Goal: Information Seeking & Learning: Learn about a topic

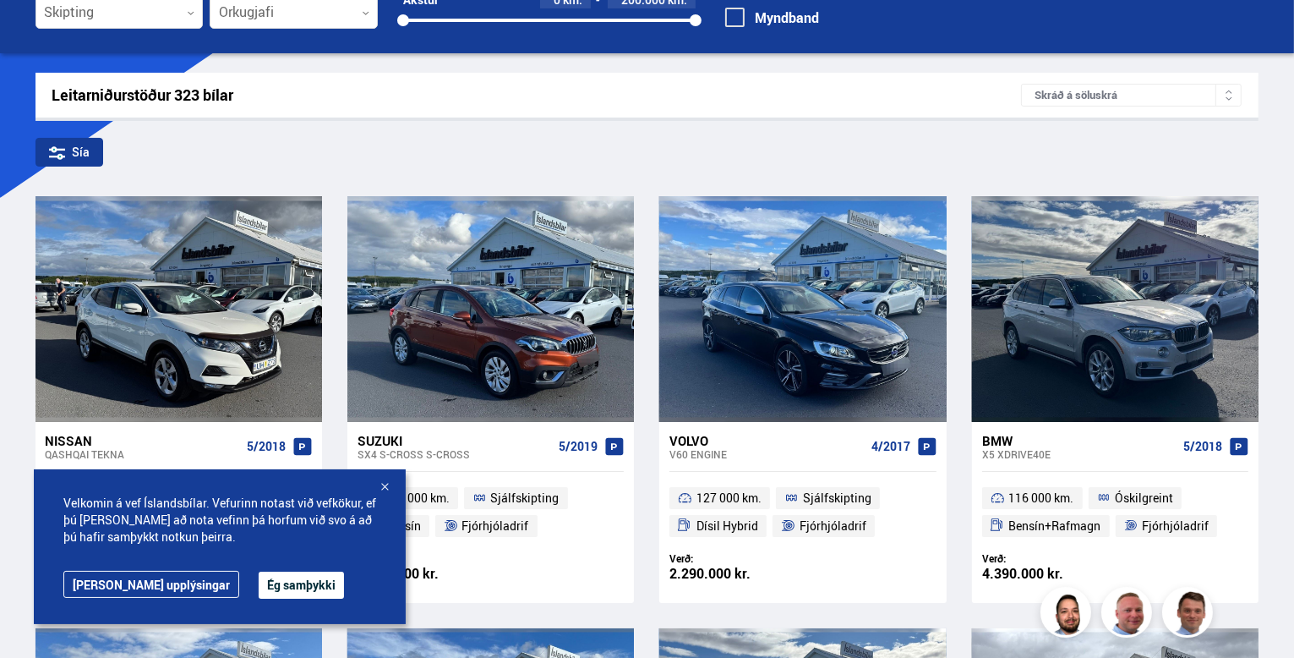
click at [387, 479] on div at bounding box center [384, 487] width 17 height 17
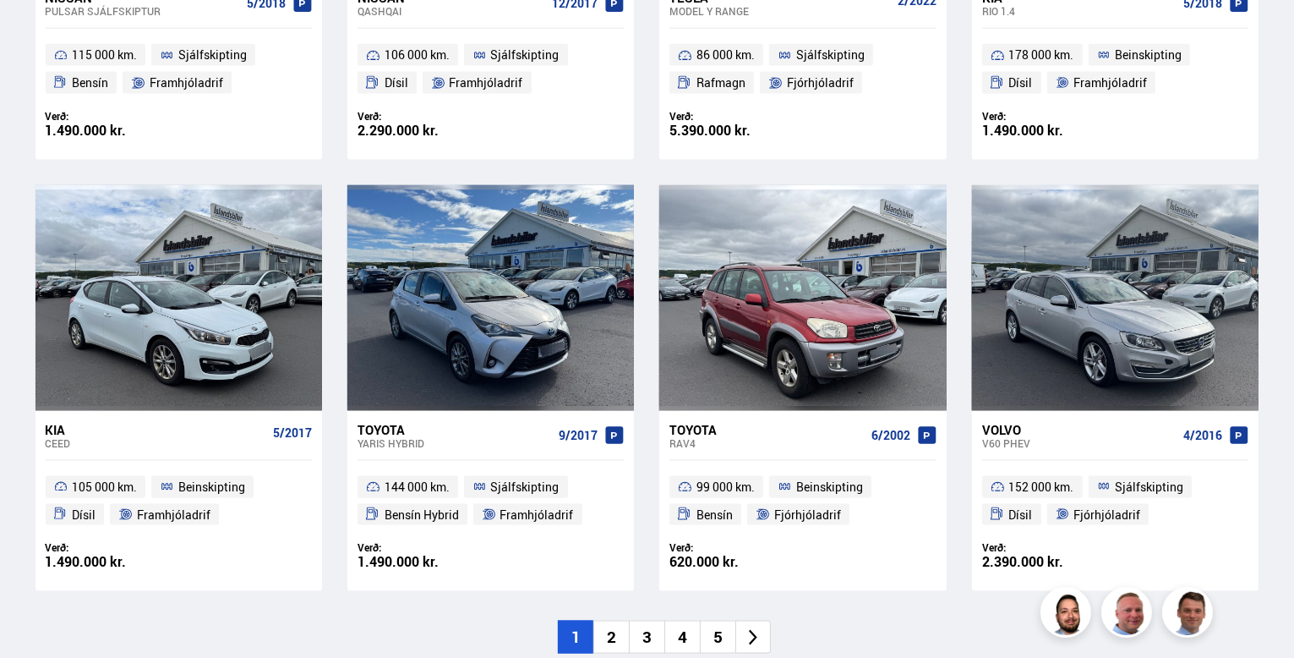
scroll to position [2401, 0]
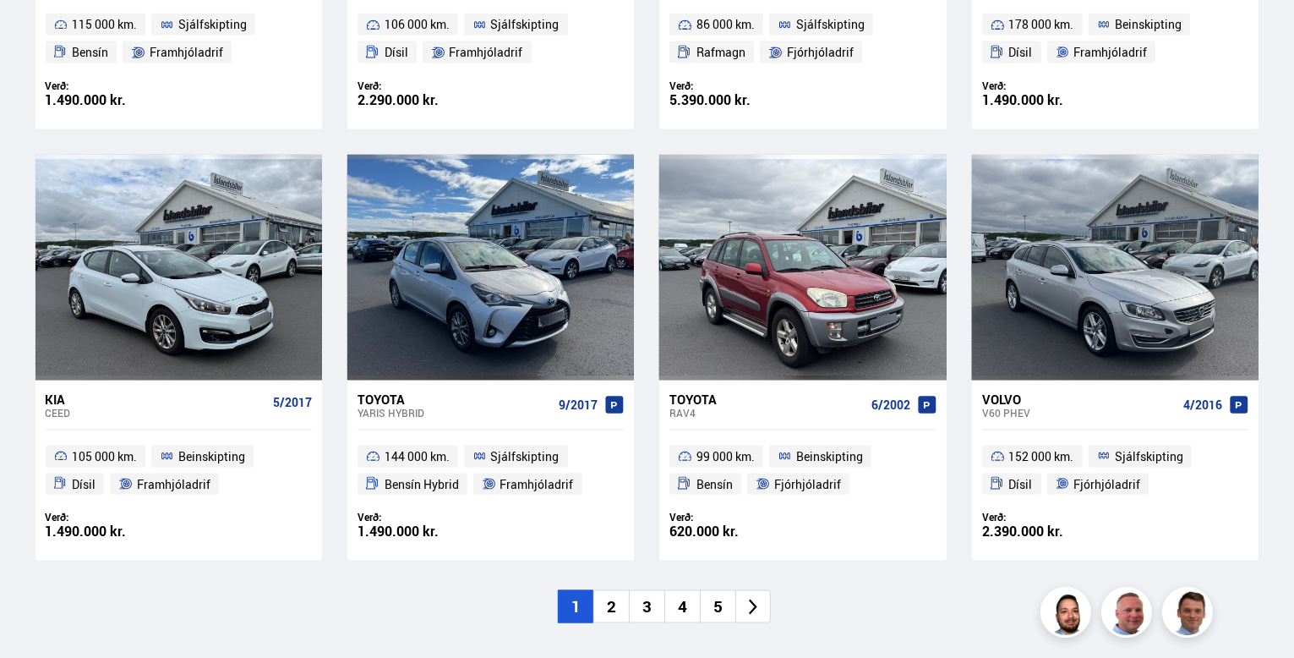
click at [610, 602] on li "2" at bounding box center [611, 606] width 36 height 33
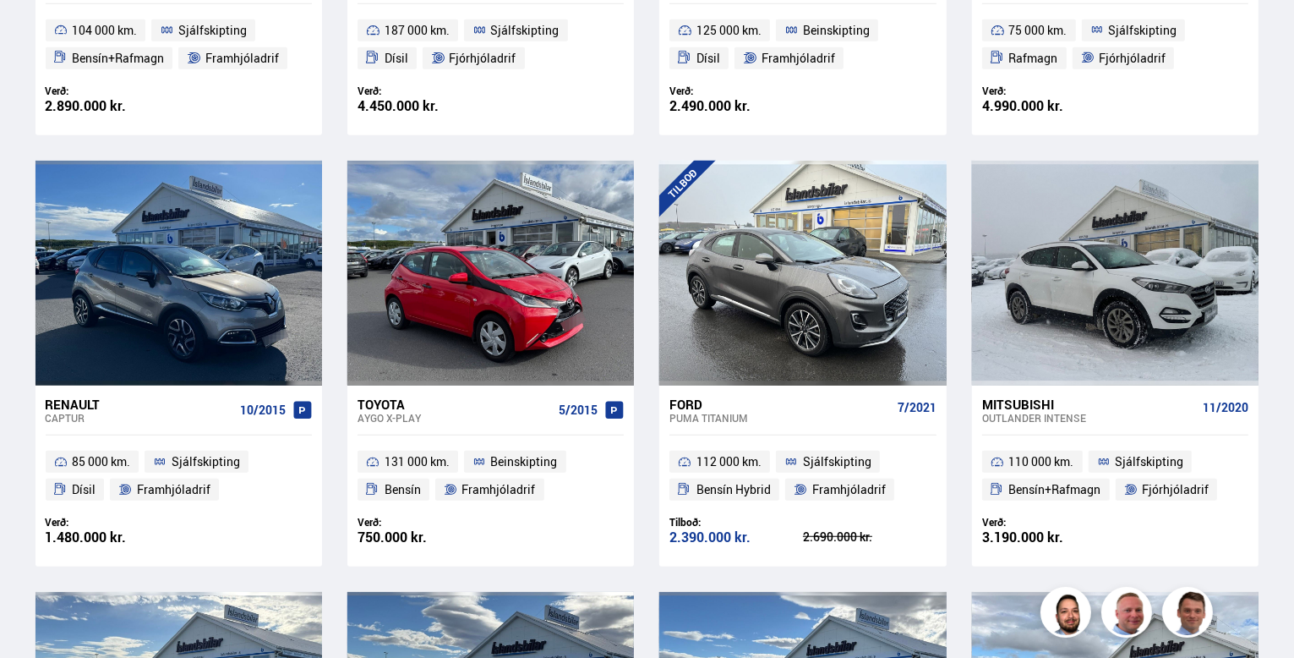
scroll to position [478, 0]
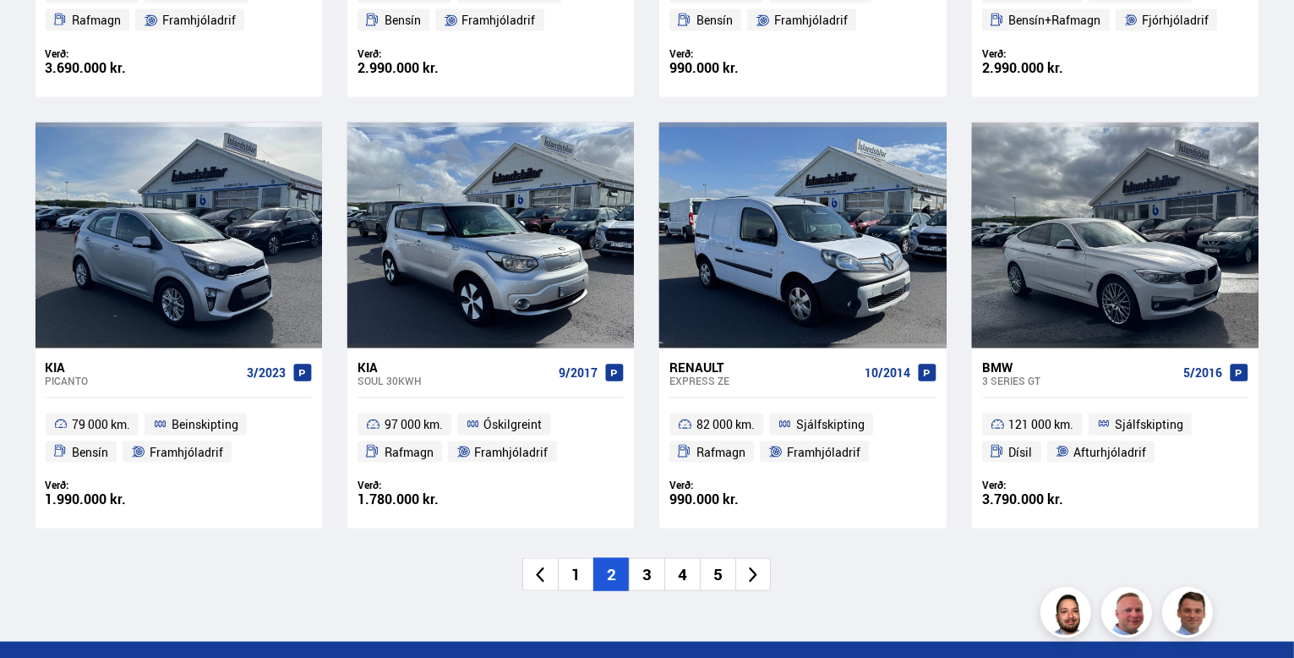
scroll to position [2434, 0]
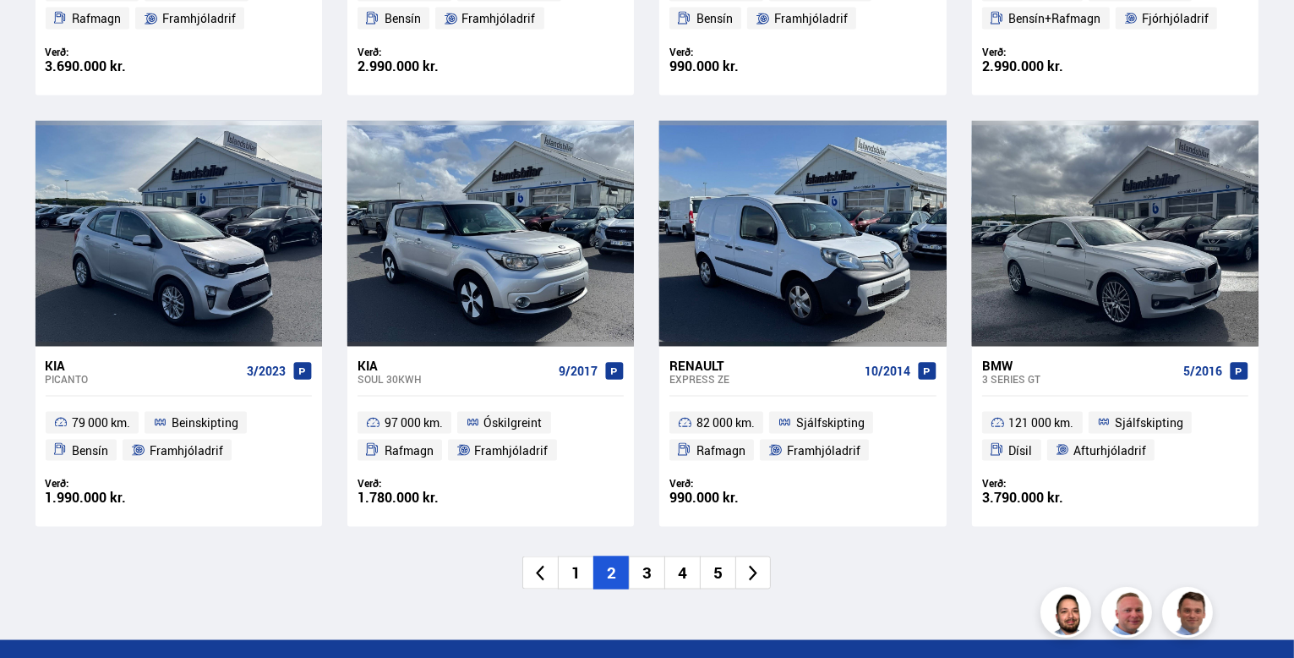
click at [646, 566] on li "3" at bounding box center [647, 572] width 36 height 33
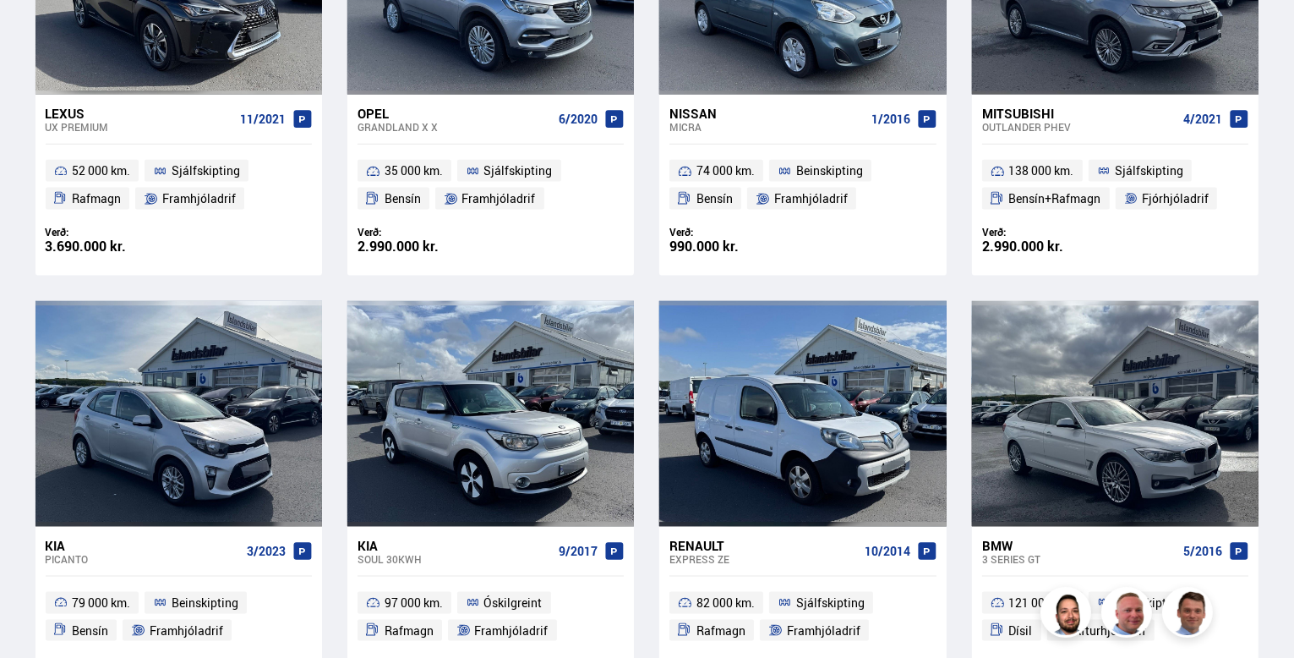
scroll to position [1787, 0]
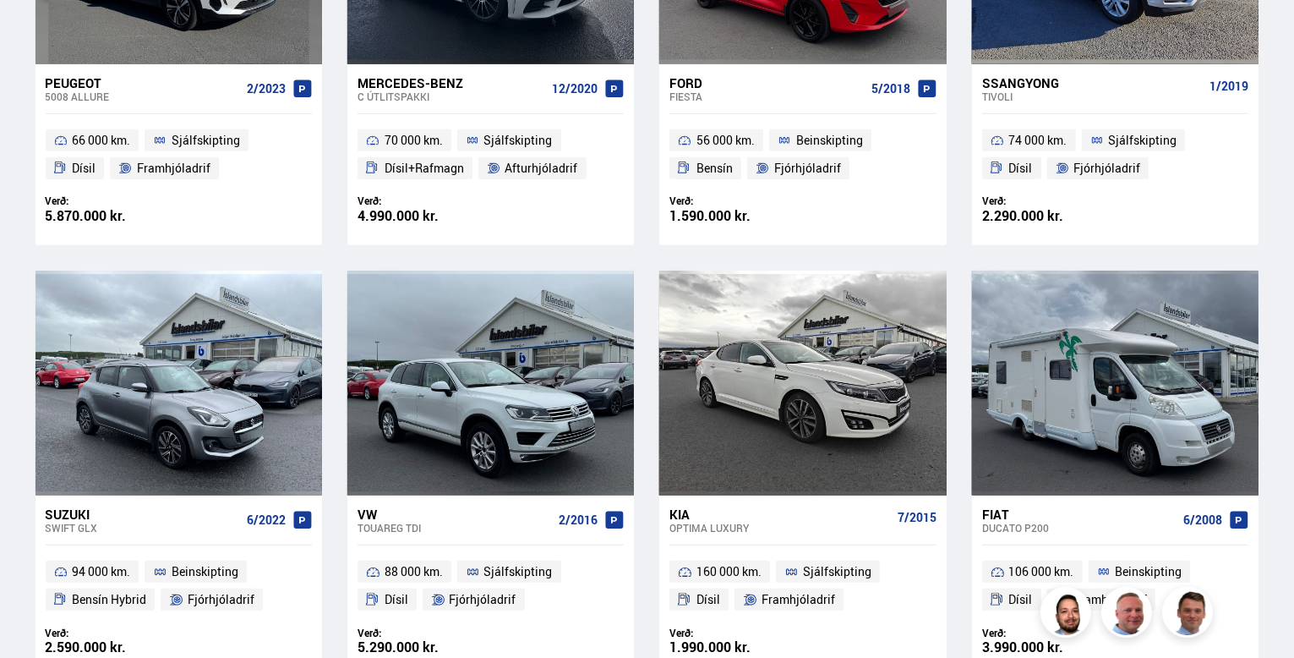
scroll to position [1454, 0]
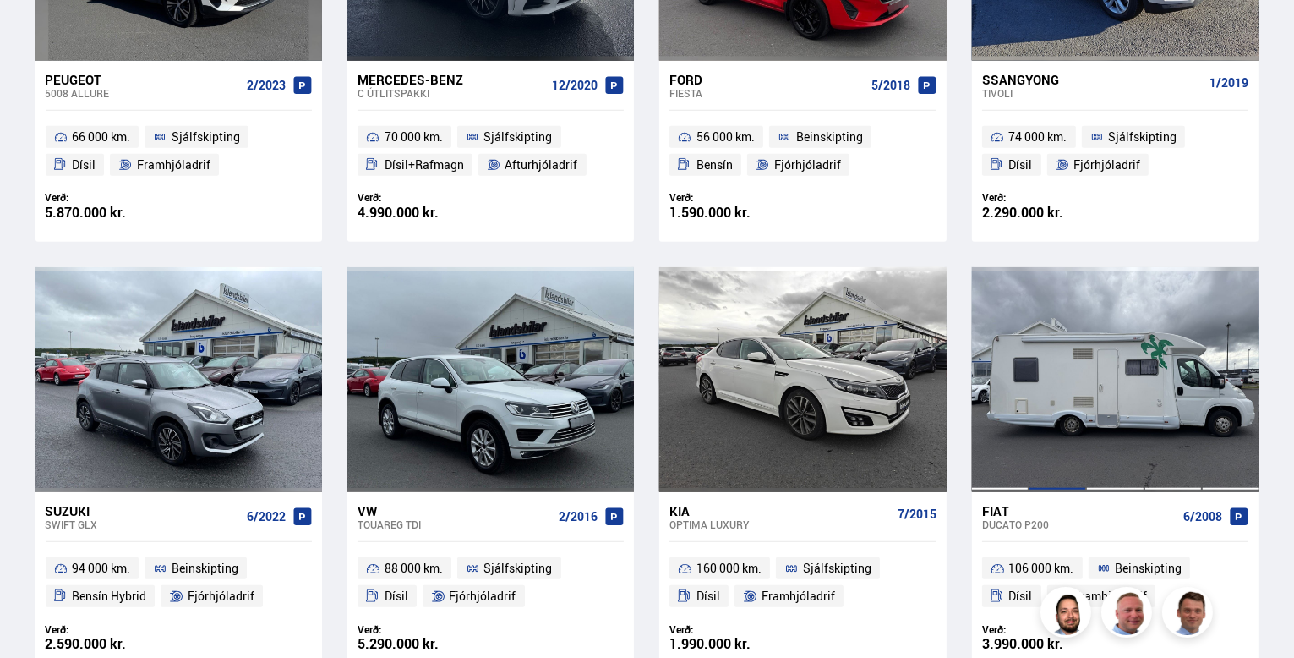
click at [1081, 365] on div at bounding box center [1057, 379] width 57 height 225
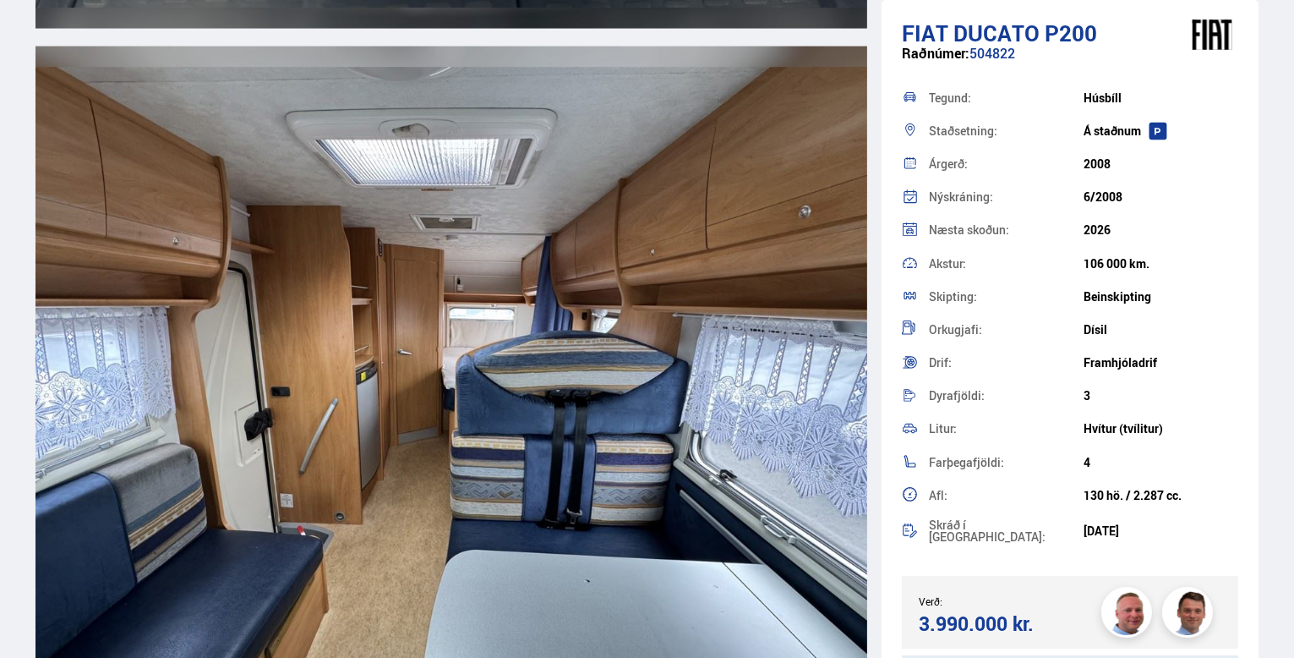
scroll to position [9095, 0]
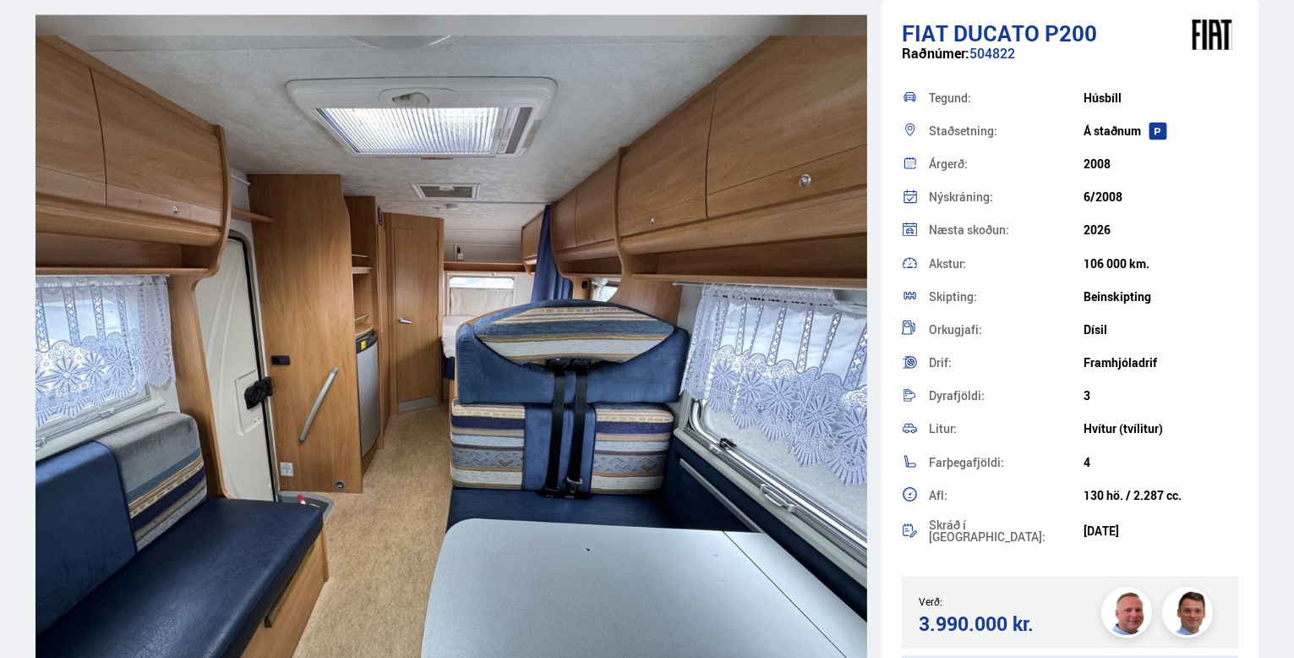
click at [1081, 365] on div "Drif:" at bounding box center [1006, 363] width 155 height 12
